Goal: Find specific page/section: Find specific page/section

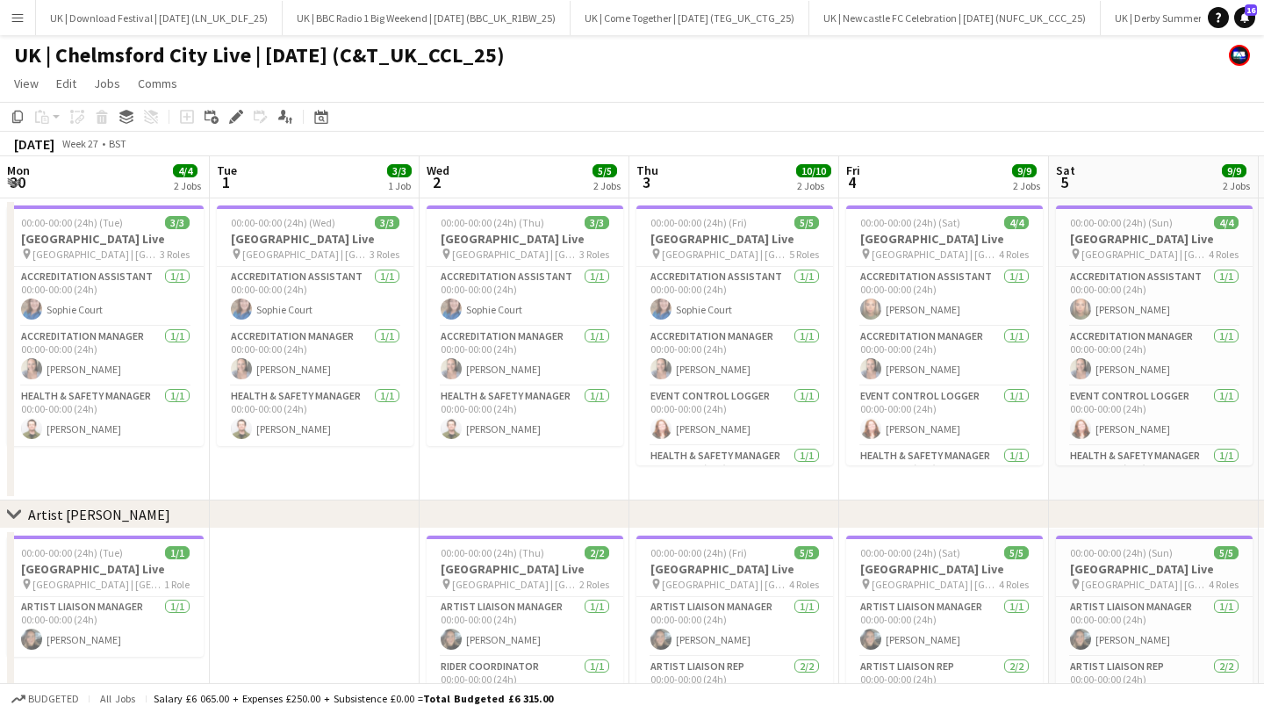
scroll to position [0, 485]
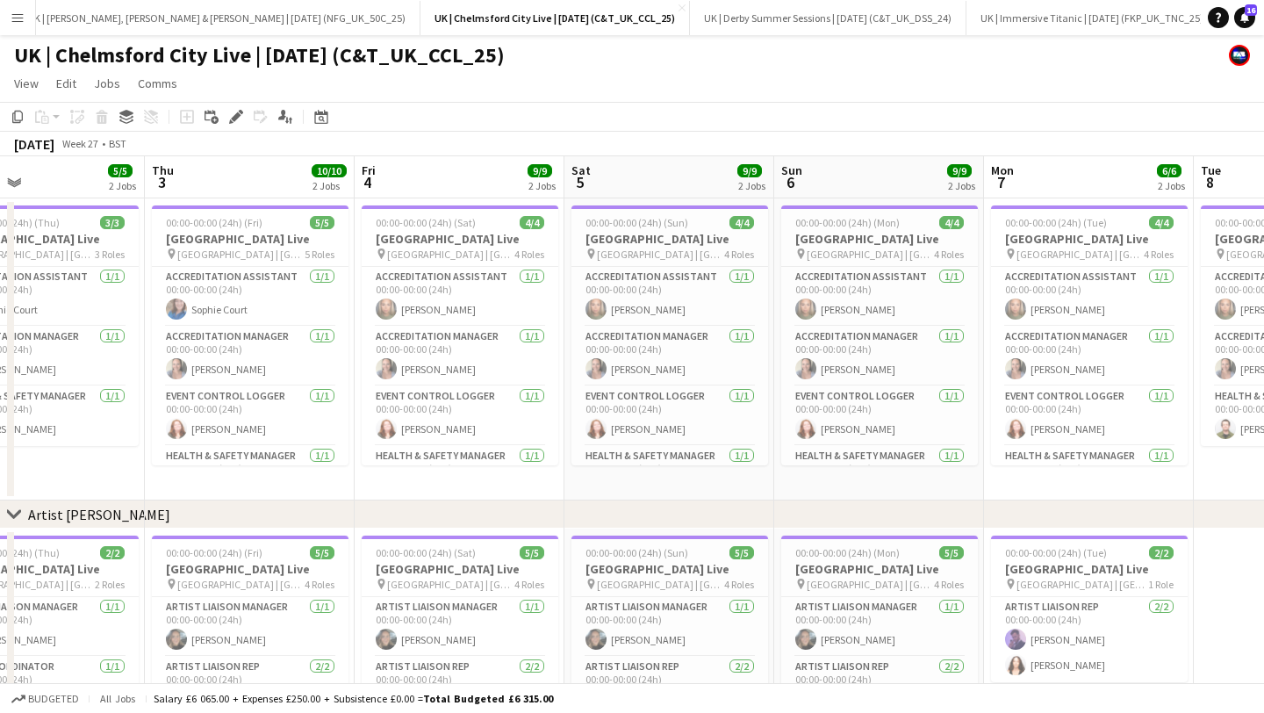
click at [8, 11] on button "Menu" at bounding box center [17, 17] width 35 height 35
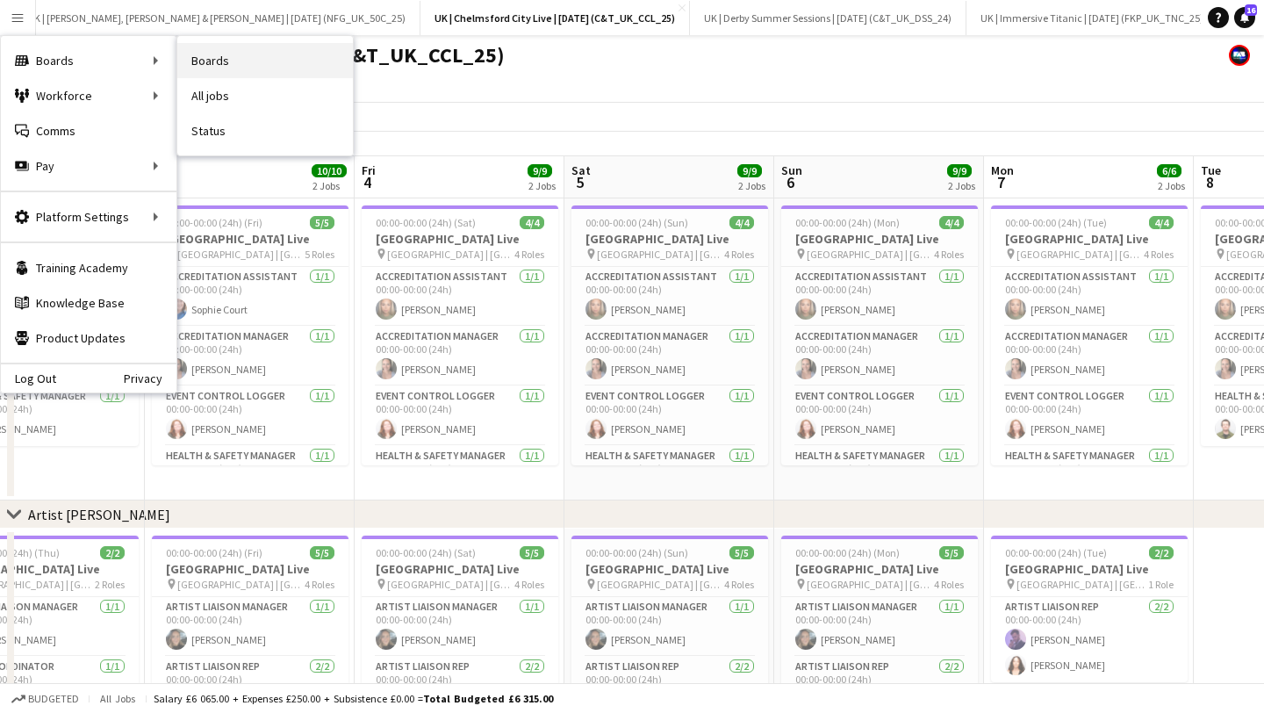
click at [238, 62] on link "Boards" at bounding box center [265, 60] width 176 height 35
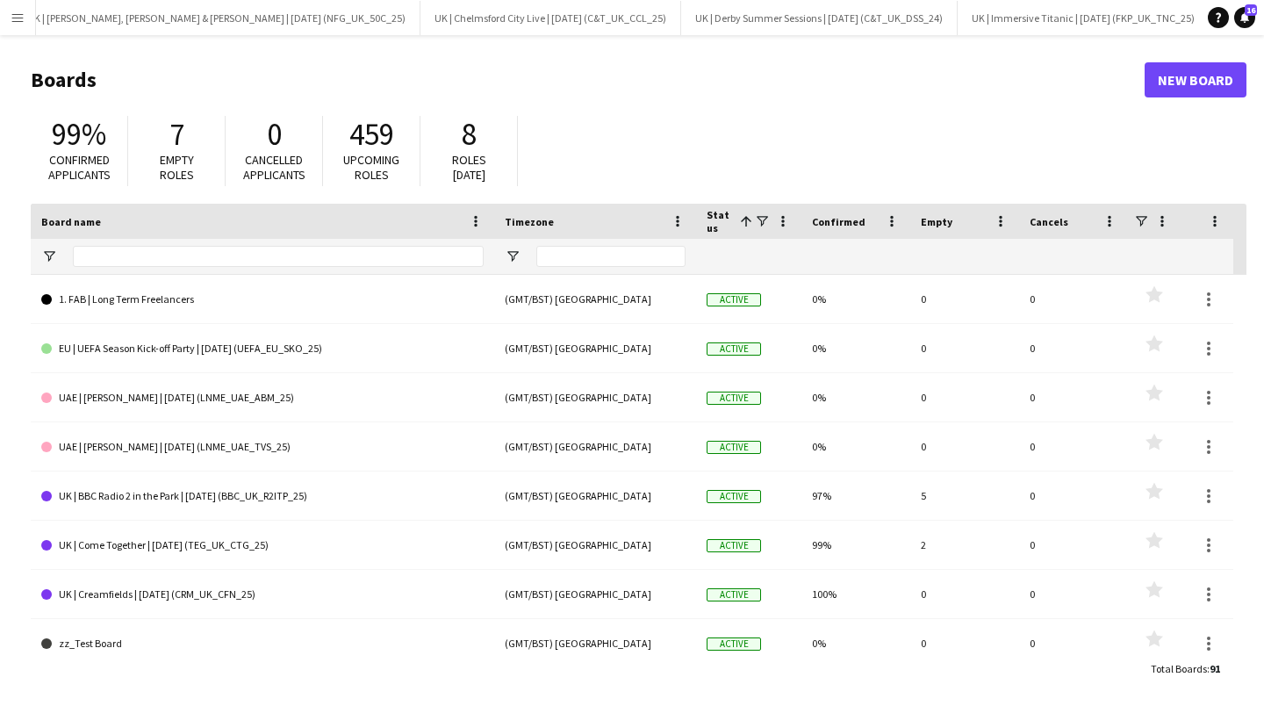
click at [18, 21] on app-icon "Menu" at bounding box center [18, 18] width 14 height 14
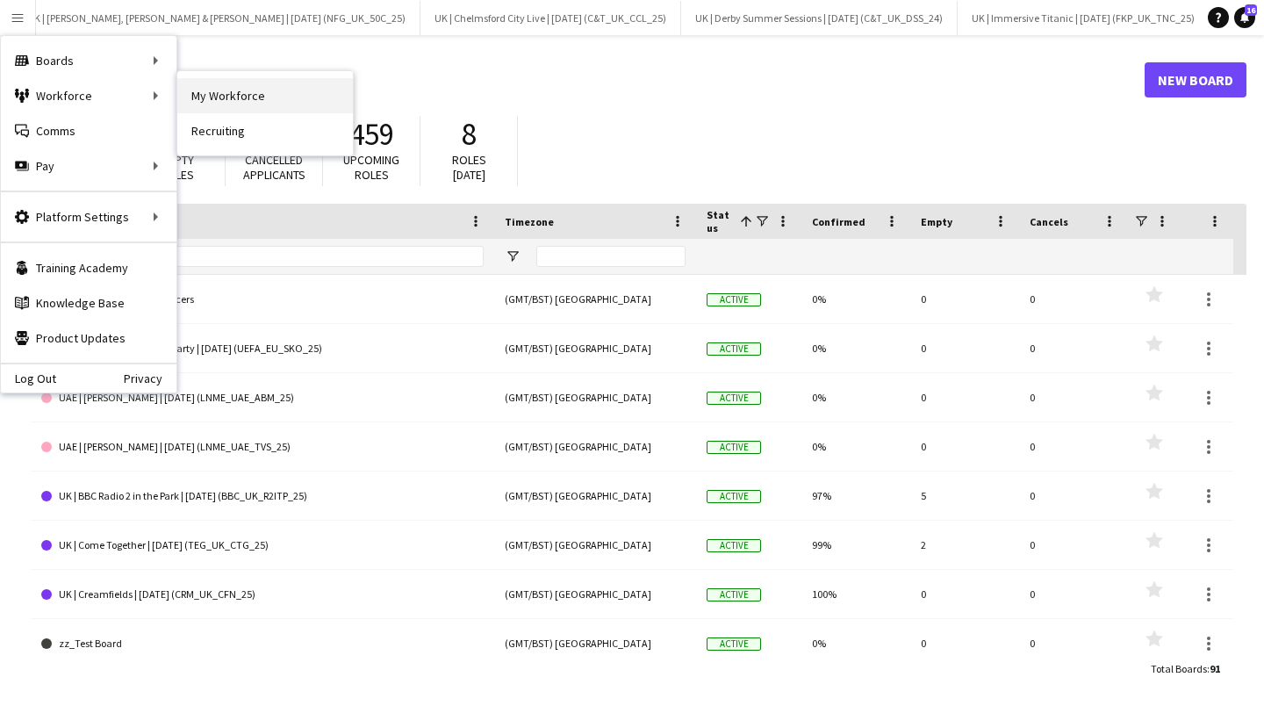
click at [214, 91] on link "My Workforce" at bounding box center [265, 95] width 176 height 35
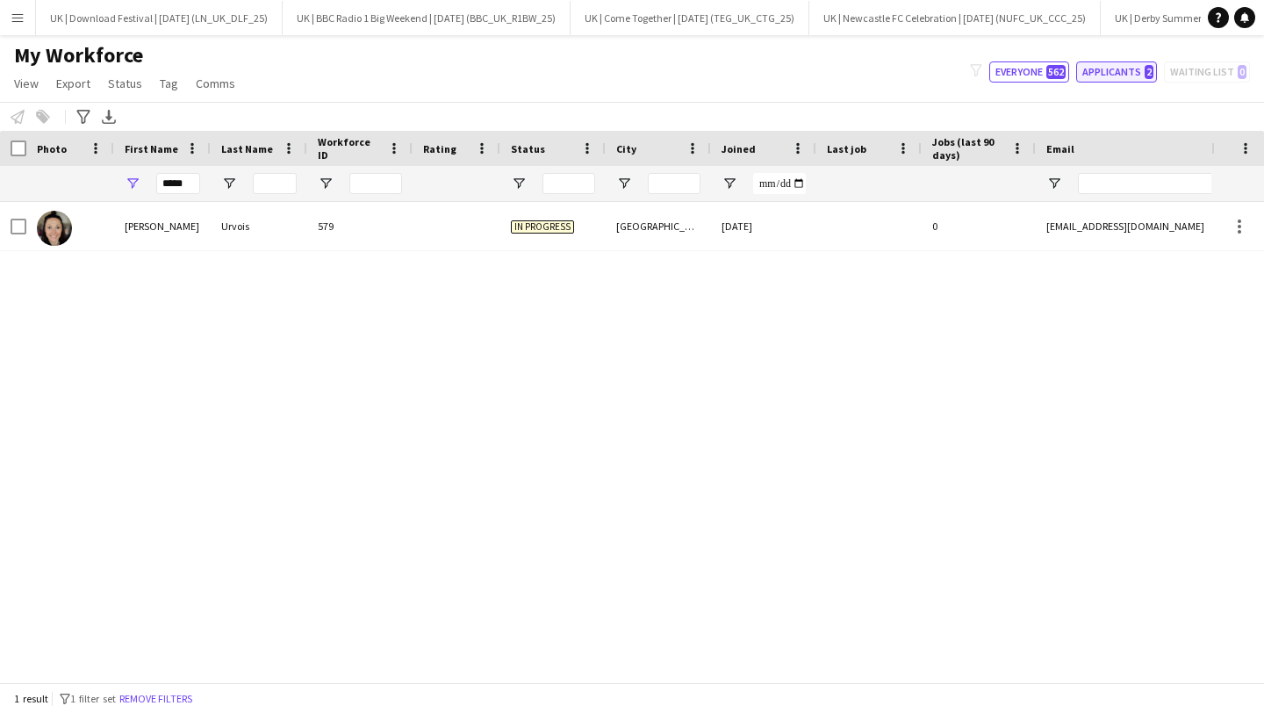
click at [1135, 68] on button "Applicants 2" at bounding box center [1116, 71] width 81 height 21
type input "**********"
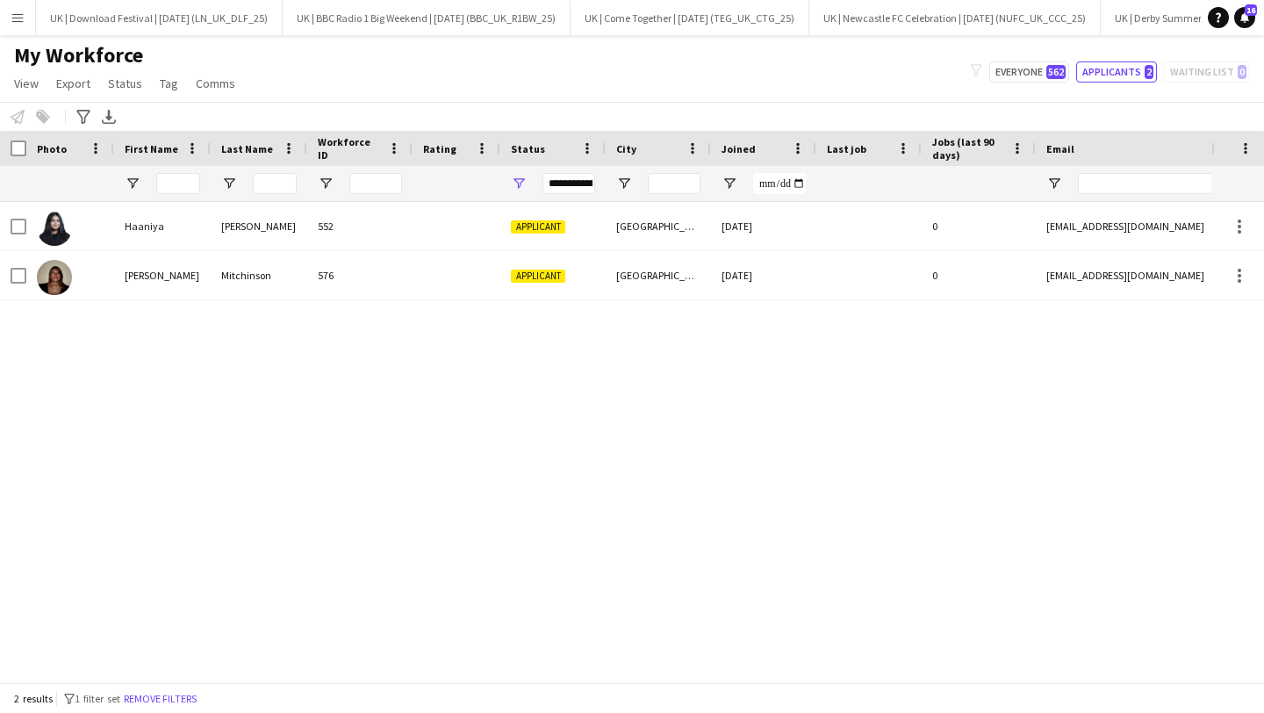
click at [8, 27] on button "Menu" at bounding box center [17, 17] width 35 height 35
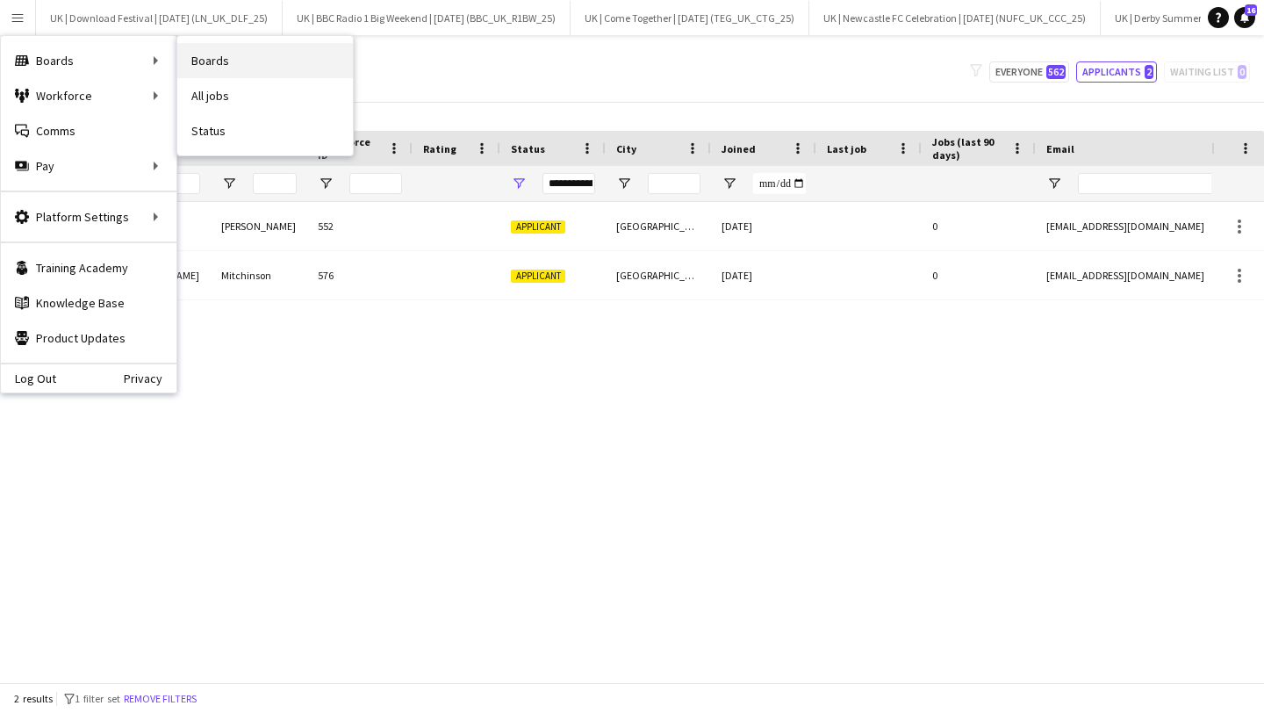
click at [227, 55] on link "Boards" at bounding box center [265, 60] width 176 height 35
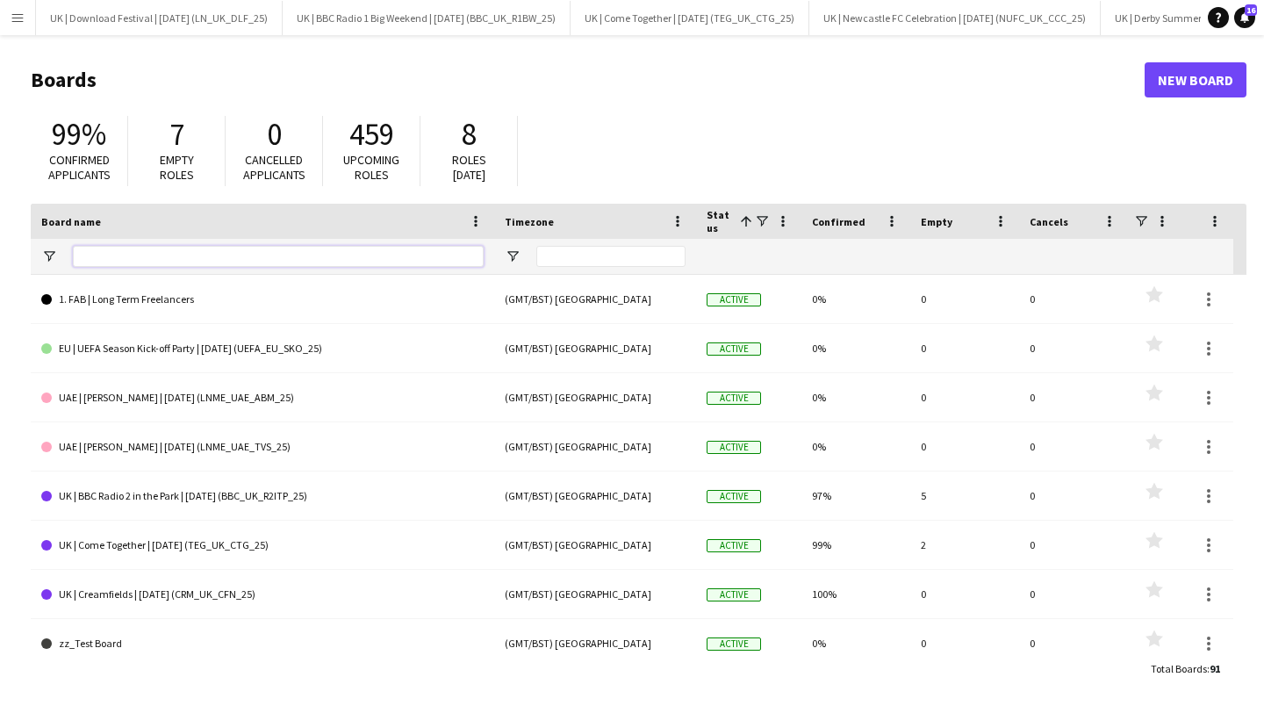
click at [162, 264] on input "Board name Filter Input" at bounding box center [278, 256] width 411 height 21
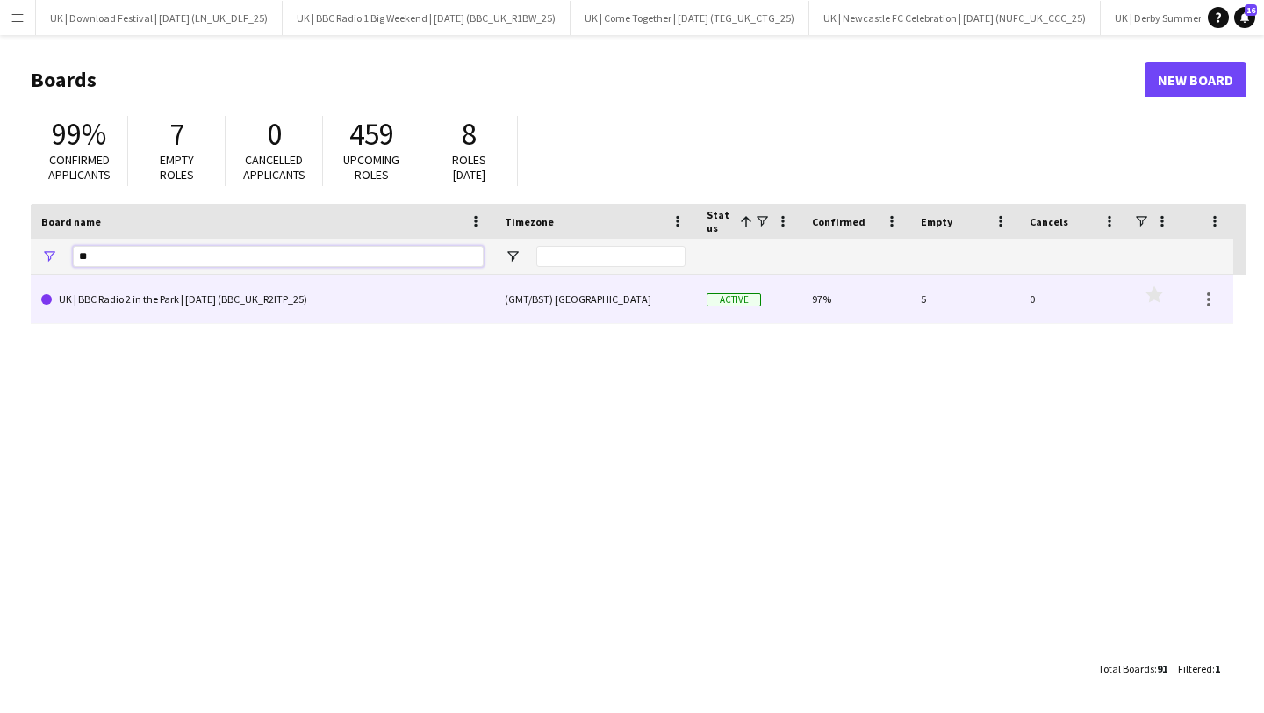
type input "**"
click at [207, 313] on link "UK | BBC Radio 2 in the Park | [DATE] (BBC_UK_R2ITP_25)" at bounding box center [262, 299] width 442 height 49
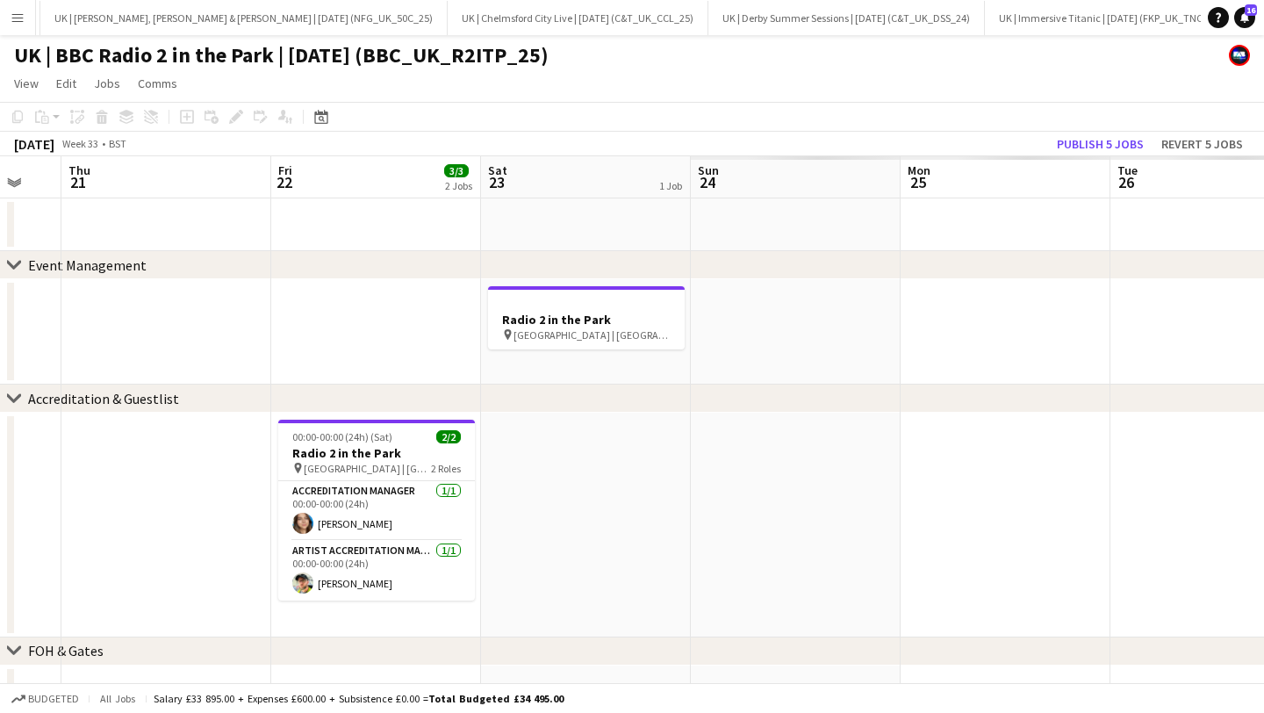
scroll to position [0, 763]
